Goal: Find specific page/section: Find specific page/section

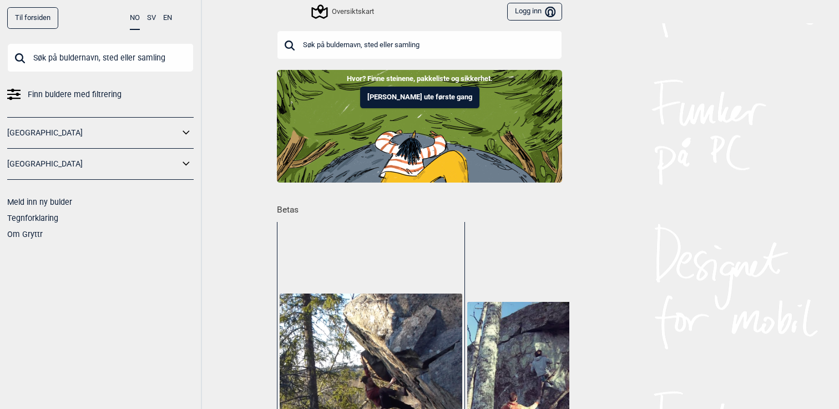
click at [430, 47] on input "text" at bounding box center [419, 45] width 285 height 29
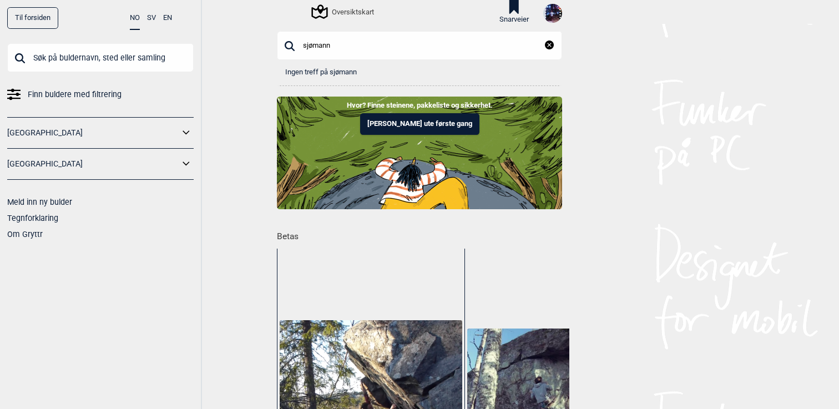
type input "sjømann"
click at [96, 91] on span "Finn buldere med filtrering" at bounding box center [75, 95] width 94 height 16
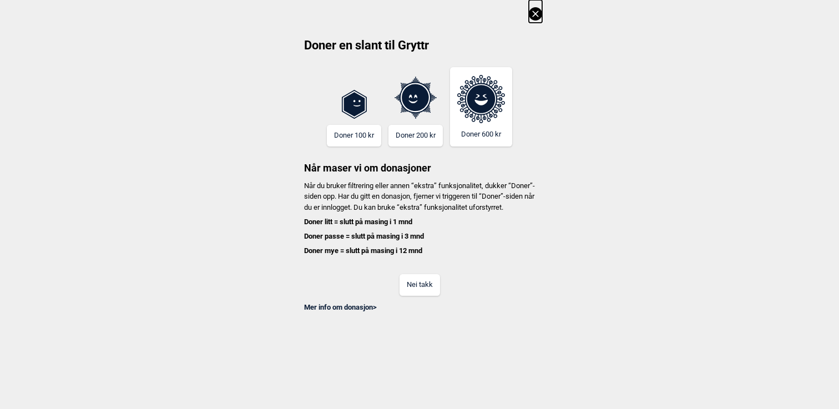
click at [420, 296] on button "Nei takk" at bounding box center [419, 285] width 40 height 22
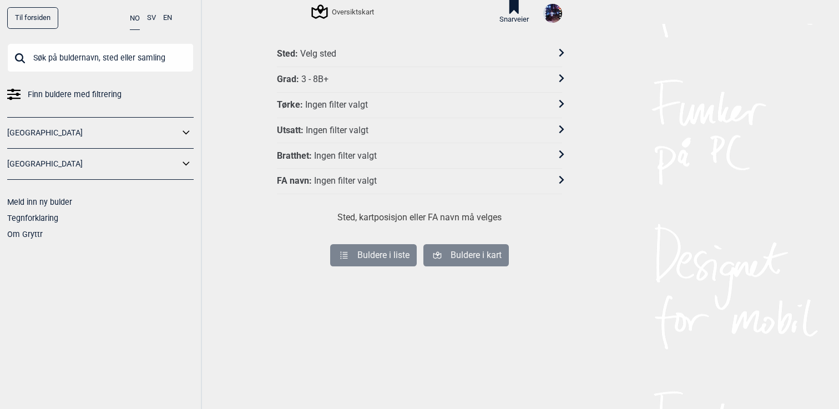
click at [321, 53] on div "Velg sted" at bounding box center [318, 54] width 36 height 12
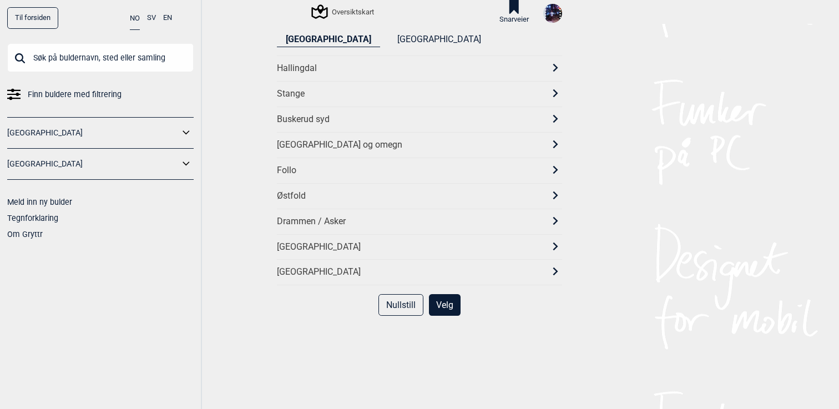
click at [318, 144] on div "Oslo og omegn" at bounding box center [409, 145] width 265 height 12
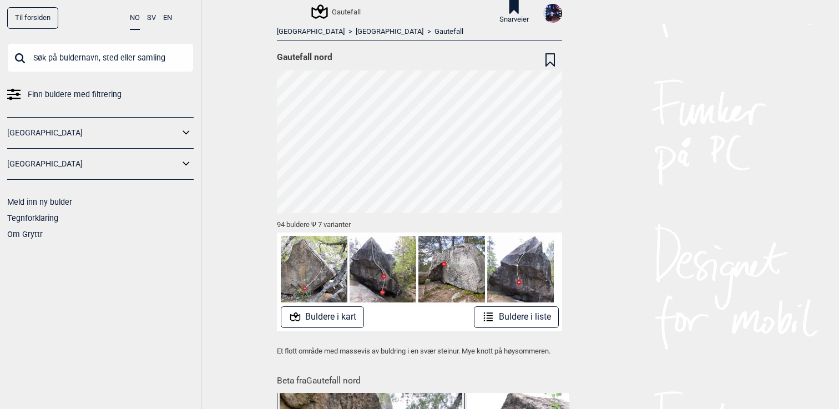
click at [525, 322] on button "Buldere i liste" at bounding box center [516, 317] width 85 height 22
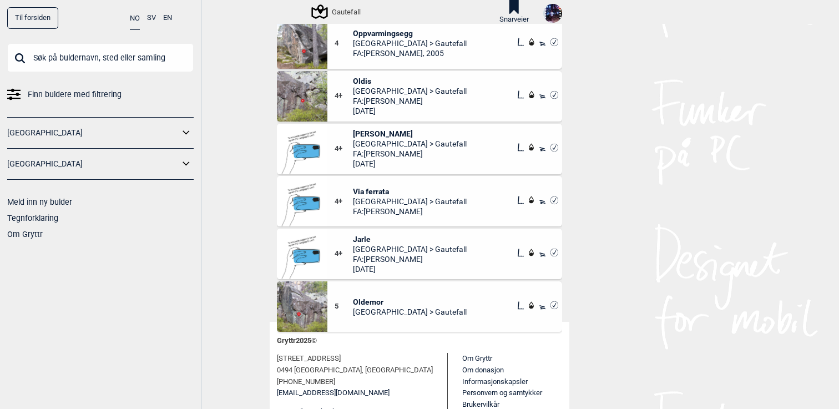
scroll to position [88, 0]
